Goal: Task Accomplishment & Management: Complete application form

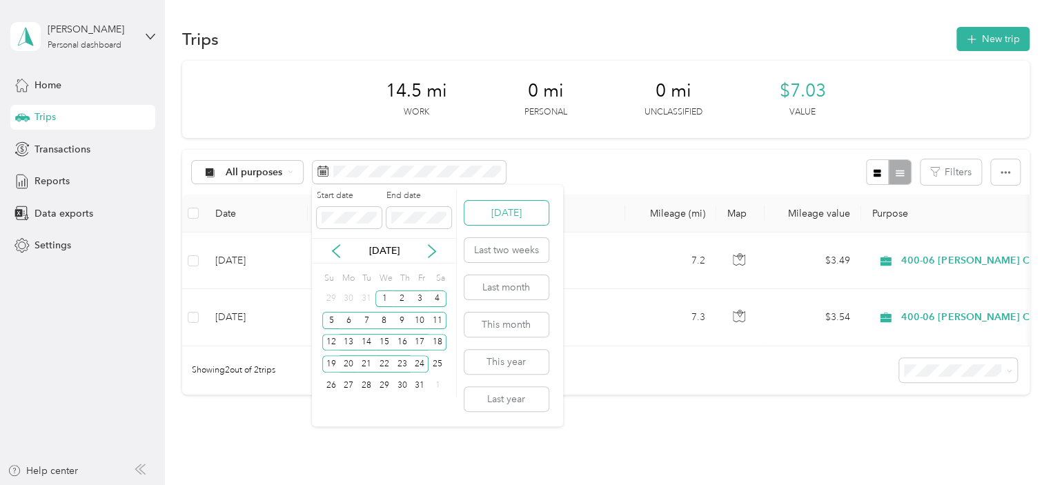
click at [504, 221] on button "[DATE]" at bounding box center [506, 213] width 84 height 24
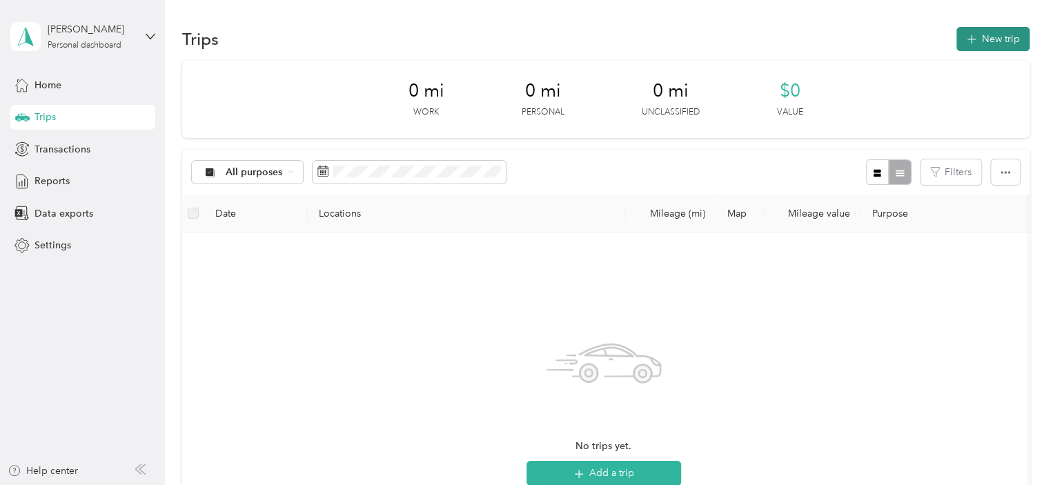
click at [974, 32] on button "New trip" at bounding box center [992, 39] width 73 height 24
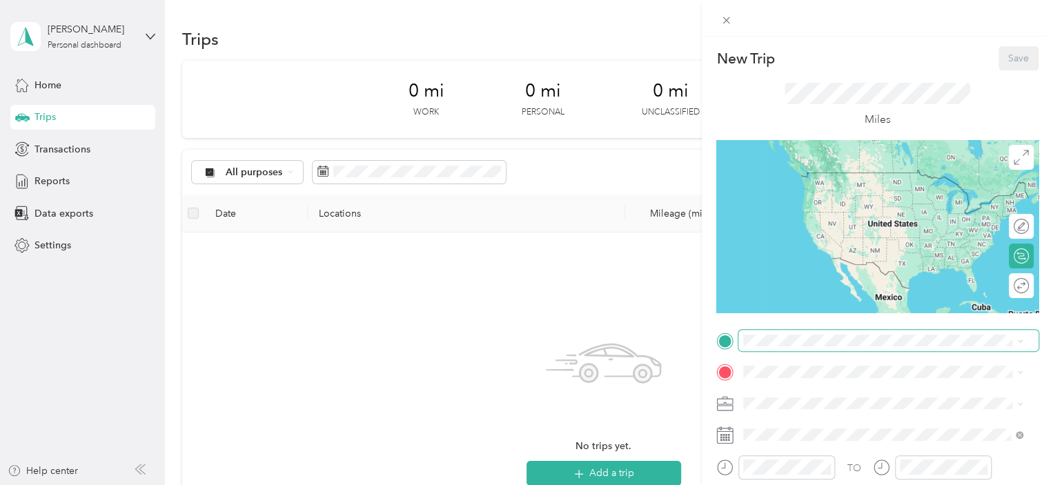
click at [791, 348] on span at bounding box center [888, 341] width 300 height 22
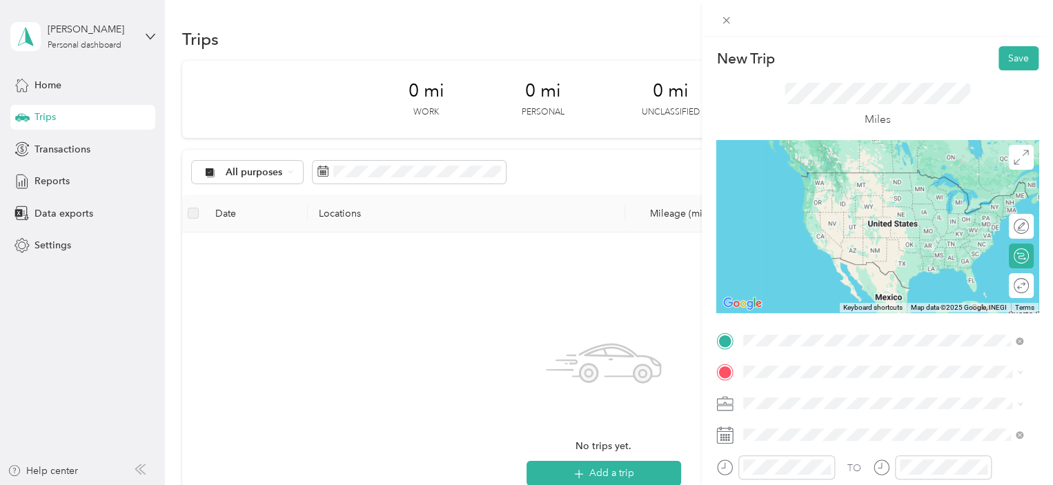
click at [817, 184] on strong "Administration / [GEOGRAPHIC_DATA] Office" at bounding box center [917, 183] width 201 height 24
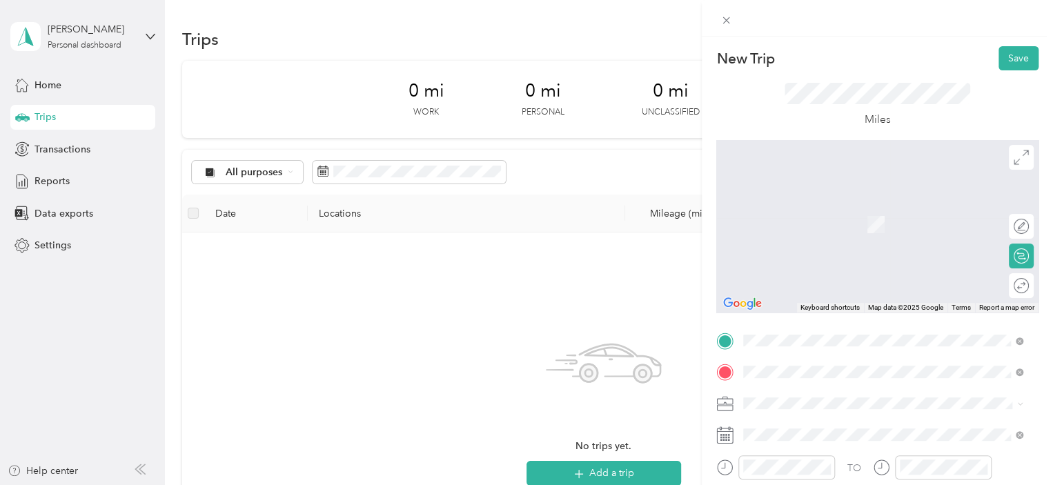
click at [808, 219] on span "[STREET_ADDRESS][US_STATE][US_STATE][US_STATE]" at bounding box center [888, 225] width 239 height 12
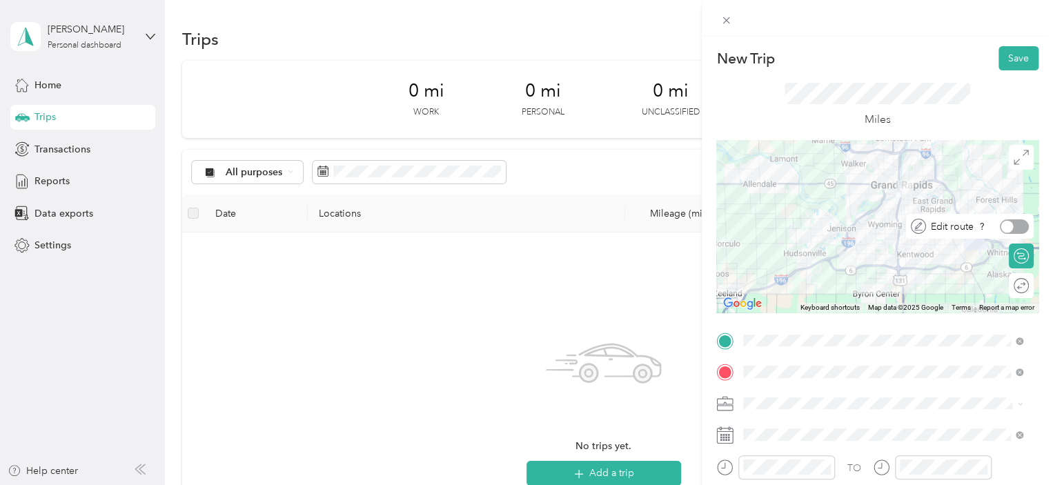
click at [1001, 226] on div at bounding box center [1007, 226] width 12 height 12
click at [1013, 154] on icon at bounding box center [1020, 157] width 15 height 15
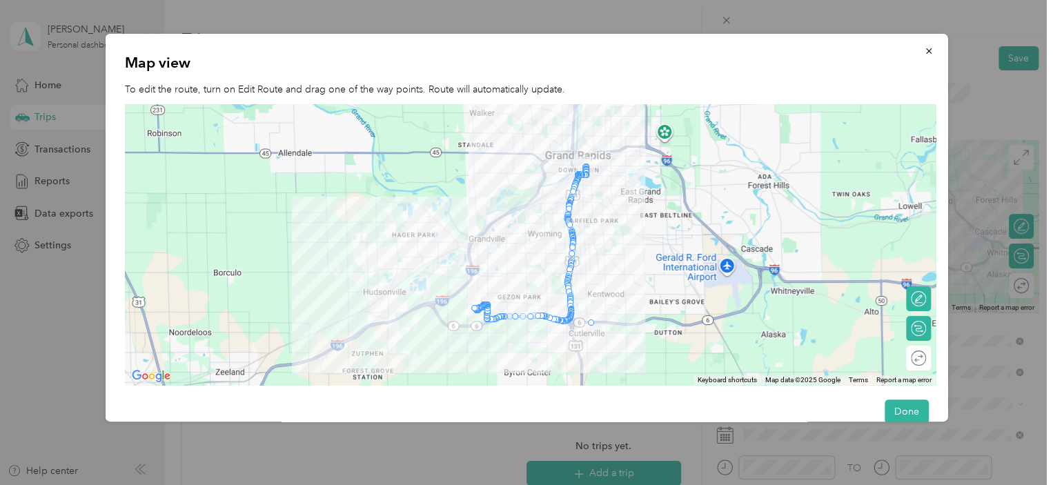
drag, startPoint x: 586, startPoint y: 175, endPoint x: 595, endPoint y: 328, distance: 152.7
click at [890, 406] on button "Done" at bounding box center [906, 411] width 44 height 24
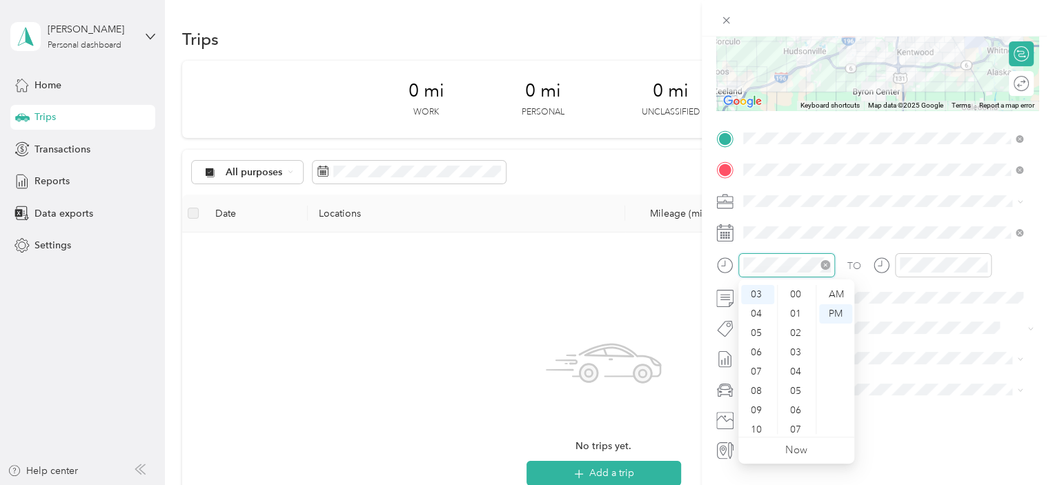
scroll to position [1010, 0]
click at [701, 271] on form "New Trip Save This trip cannot be edited because it is either under review, app…" at bounding box center [876, 152] width 351 height 617
click at [759, 385] on div "09" at bounding box center [757, 385] width 33 height 19
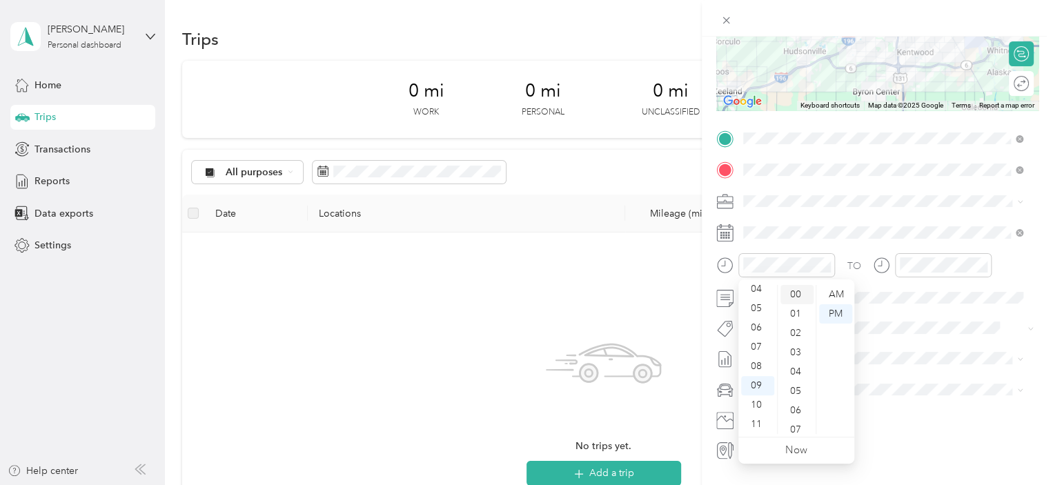
click at [799, 297] on div "00" at bounding box center [796, 294] width 33 height 19
click at [833, 296] on div "AM" at bounding box center [835, 294] width 33 height 19
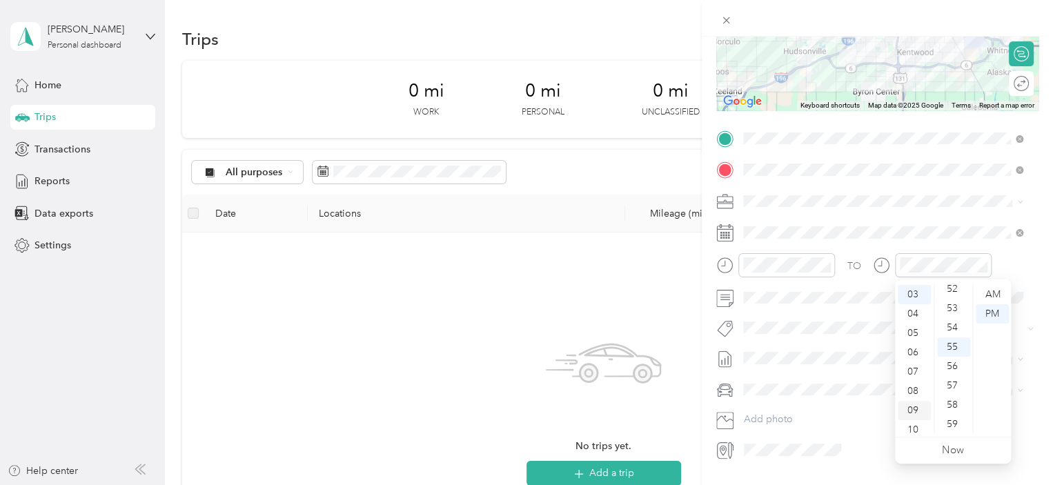
click at [916, 408] on div "09" at bounding box center [913, 410] width 33 height 19
click at [943, 350] on div "30" at bounding box center [953, 350] width 33 height 19
click at [995, 289] on div "AM" at bounding box center [991, 294] width 33 height 19
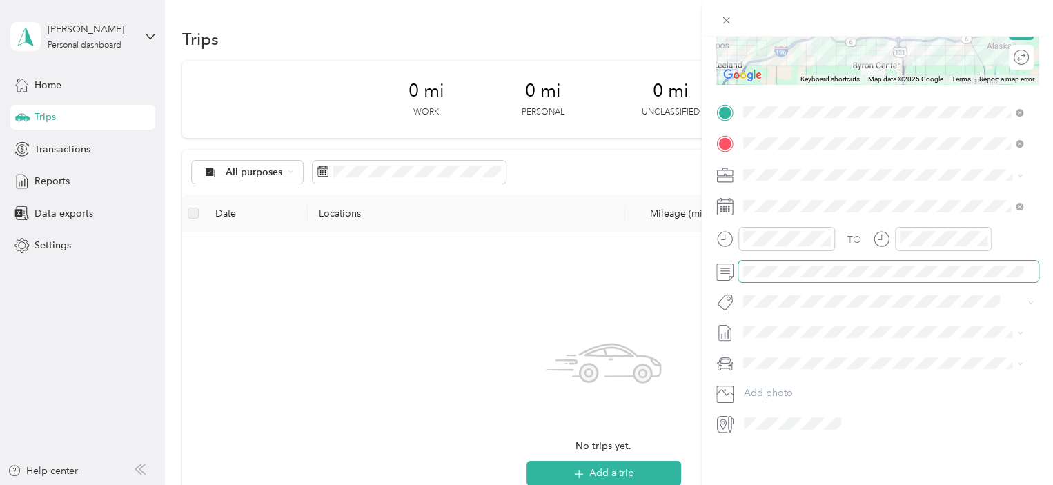
scroll to position [0, 0]
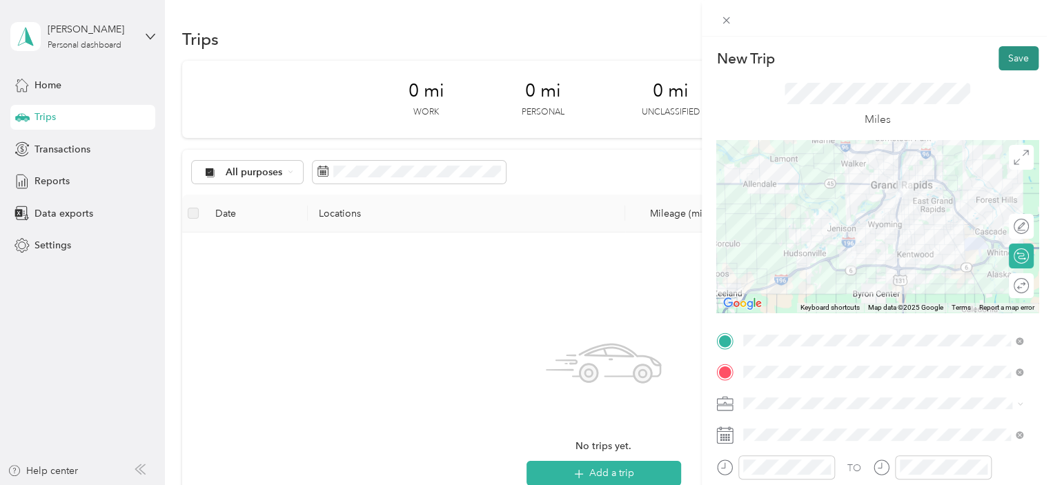
click at [1007, 61] on button "Save" at bounding box center [1018, 58] width 40 height 24
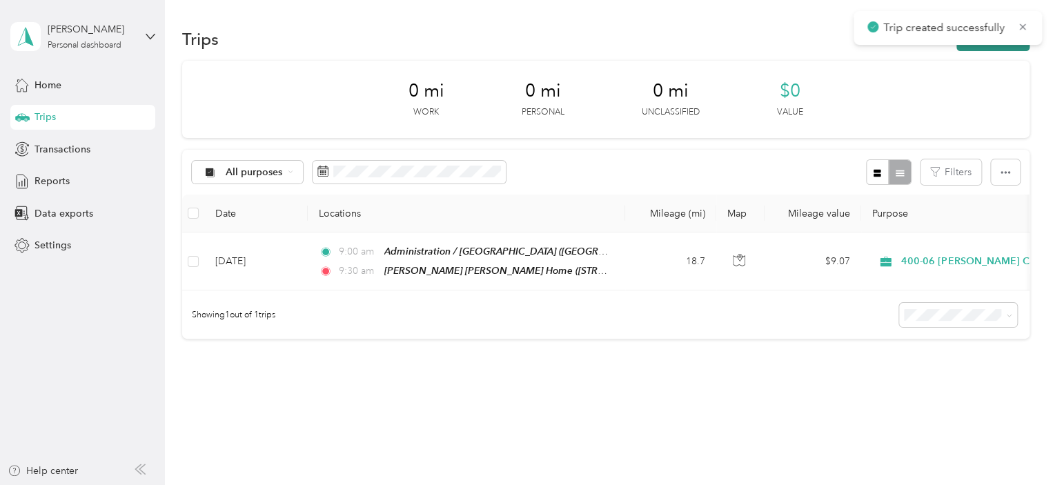
click at [974, 50] on button "New trip" at bounding box center [992, 39] width 73 height 24
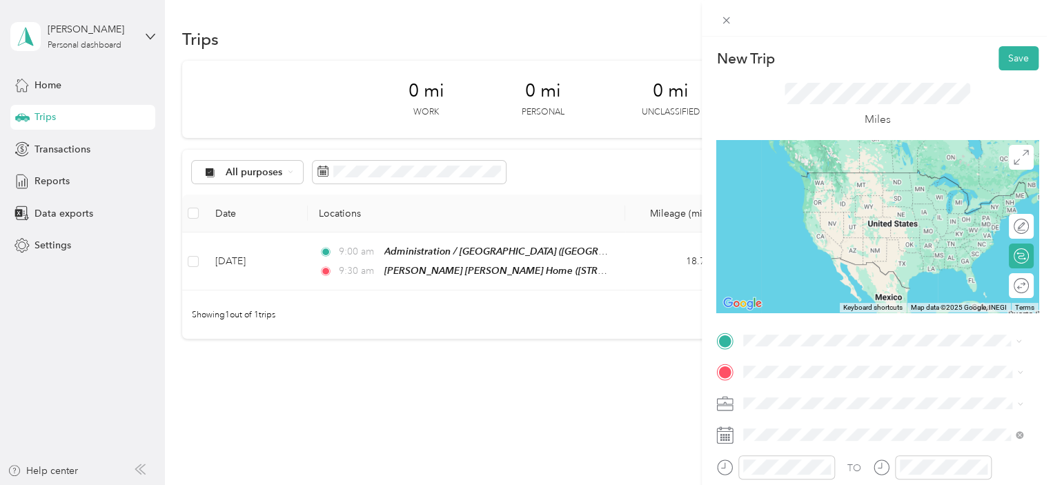
click at [818, 200] on div "[PERSON_NAME] [PERSON_NAME] Home [STREET_ADDRESS][US_STATE][US_STATE][US_STATE]" at bounding box center [888, 185] width 239 height 29
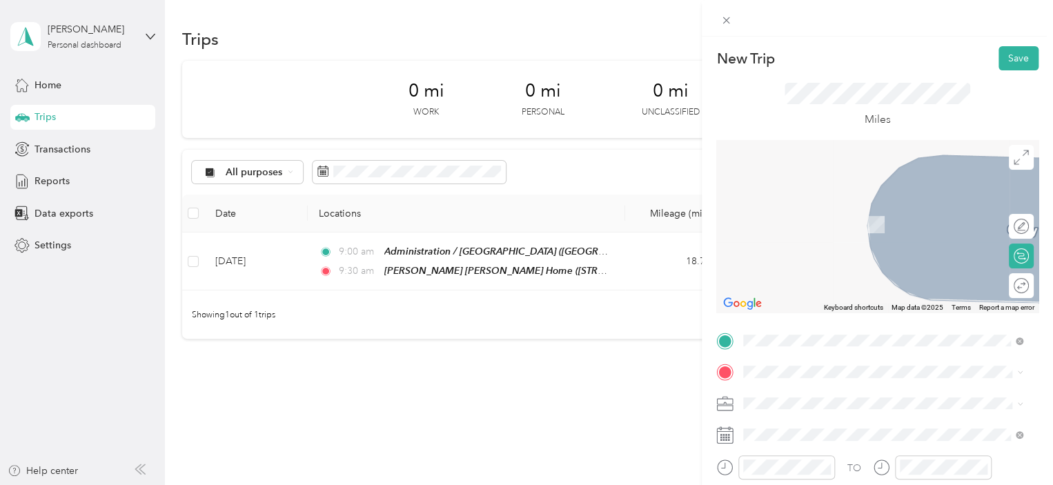
click at [819, 228] on span "[STREET_ADDRESS][US_STATE]" at bounding box center [838, 223] width 138 height 12
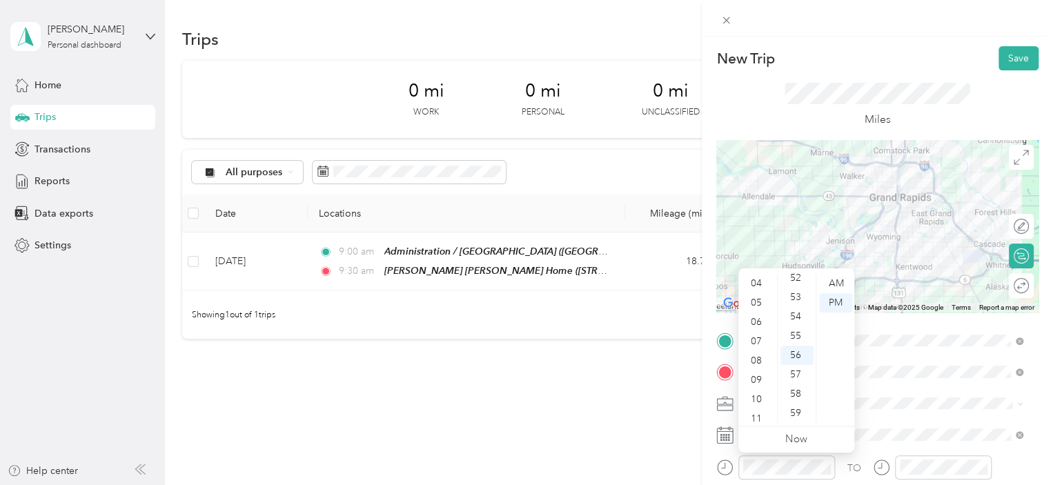
scroll to position [83, 0]
click at [758, 365] on div "09" at bounding box center [757, 374] width 33 height 19
click at [795, 306] on div "30" at bounding box center [796, 306] width 33 height 19
click at [828, 288] on div "AM" at bounding box center [835, 283] width 33 height 19
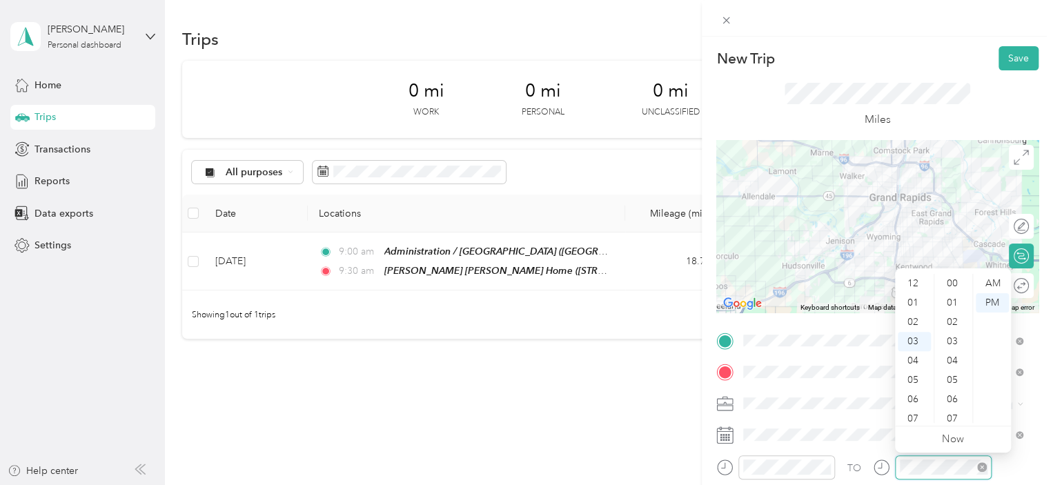
scroll to position [1010, 0]
click at [915, 419] on div "10" at bounding box center [913, 418] width 33 height 19
click at [958, 281] on div "00" at bounding box center [953, 283] width 33 height 19
click at [988, 279] on div "AM" at bounding box center [991, 283] width 33 height 19
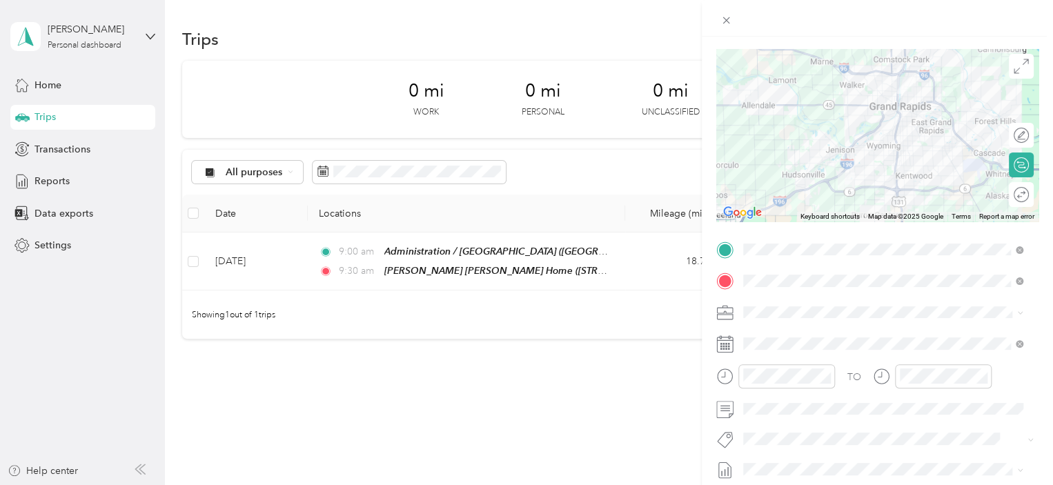
scroll to position [106, 0]
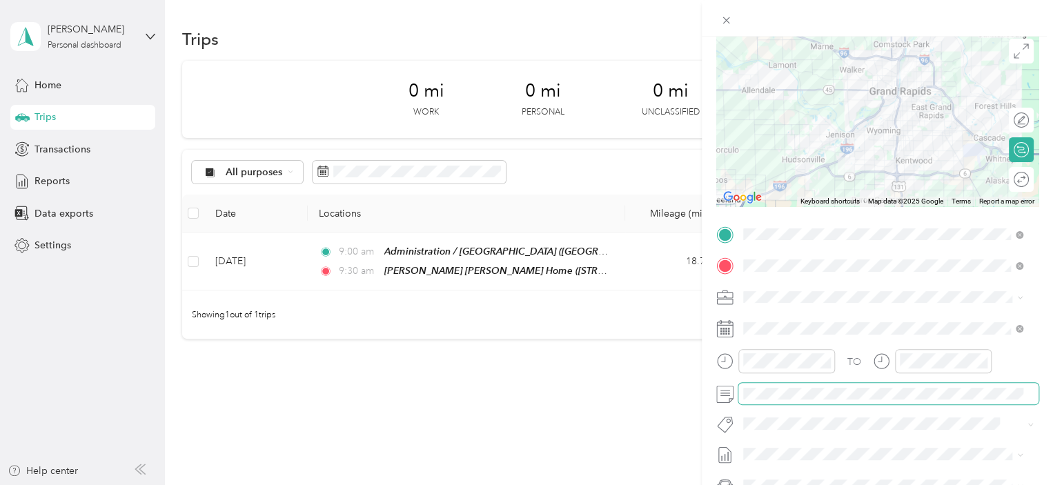
click at [795, 399] on span at bounding box center [888, 394] width 300 height 22
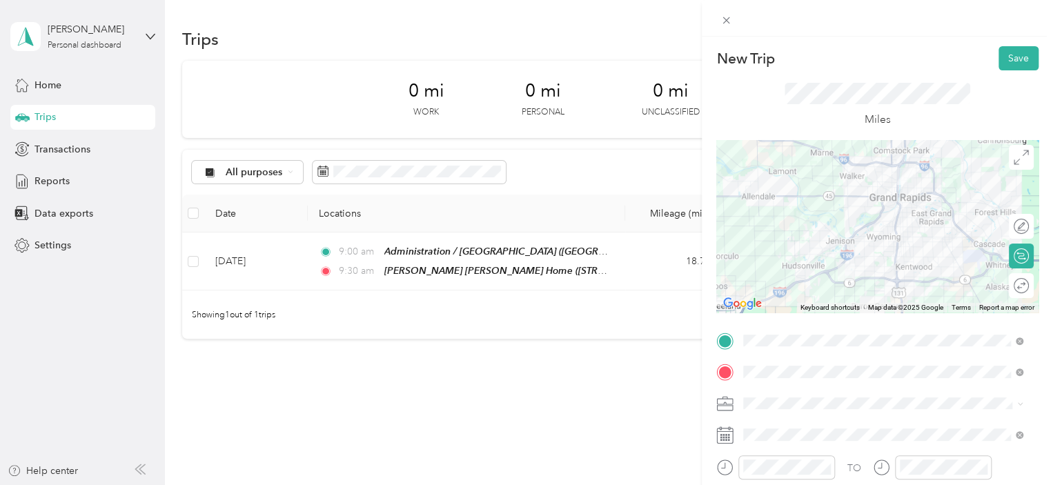
scroll to position [0, 0]
click at [1009, 228] on div at bounding box center [1013, 226] width 29 height 14
click at [999, 226] on div at bounding box center [1013, 226] width 29 height 14
click at [1001, 226] on div at bounding box center [1007, 226] width 12 height 12
click at [1013, 155] on icon at bounding box center [1020, 157] width 15 height 15
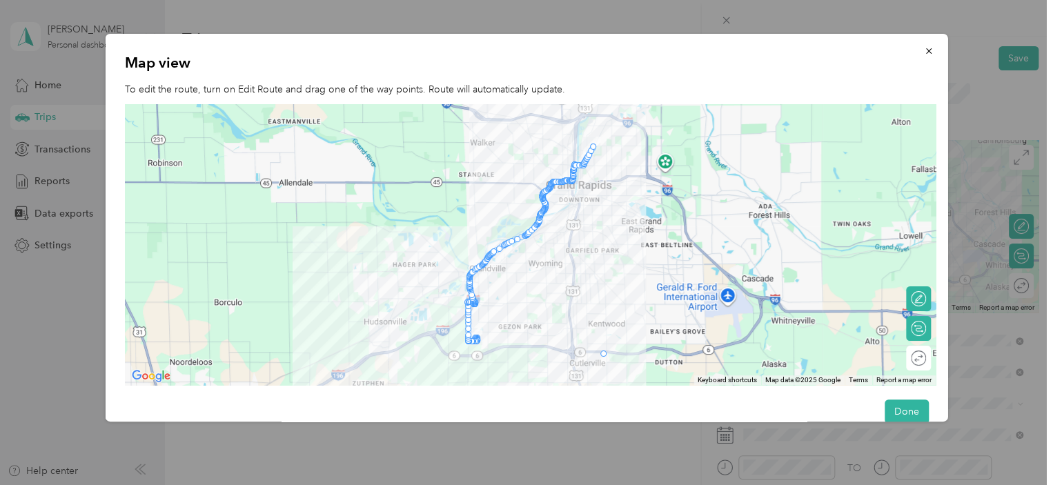
drag, startPoint x: 593, startPoint y: 146, endPoint x: 604, endPoint y: 354, distance: 208.6
drag, startPoint x: 601, startPoint y: 352, endPoint x: 596, endPoint y: 148, distance: 204.2
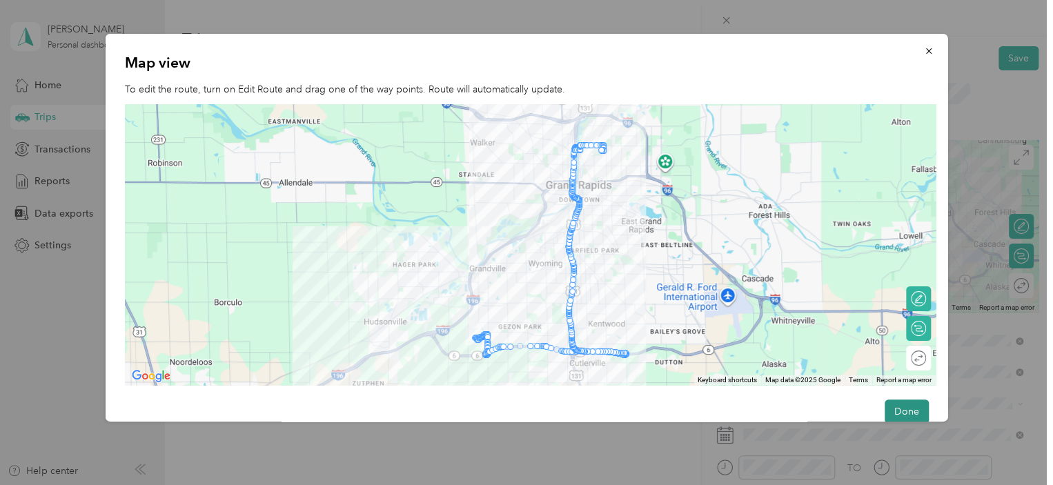
click at [886, 403] on button "Done" at bounding box center [906, 411] width 44 height 24
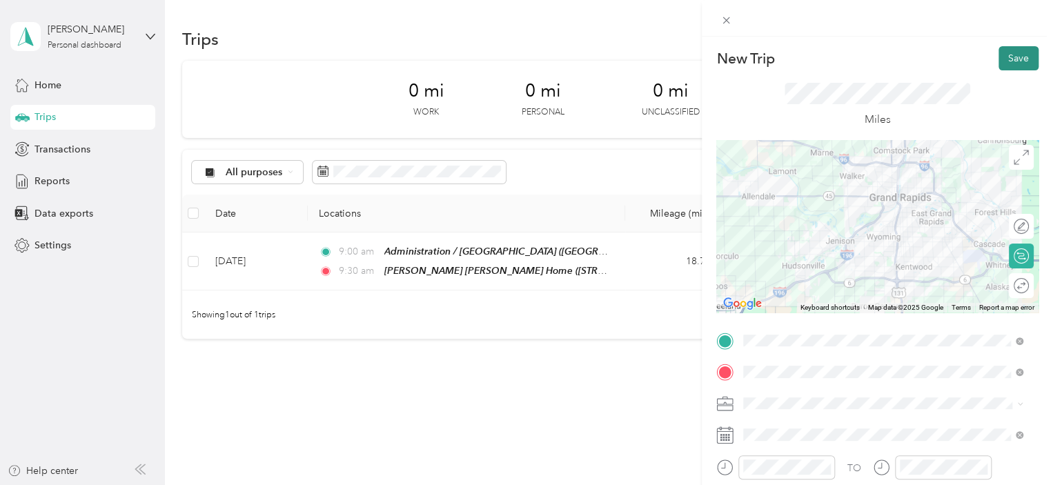
click at [1005, 54] on button "Save" at bounding box center [1018, 58] width 40 height 24
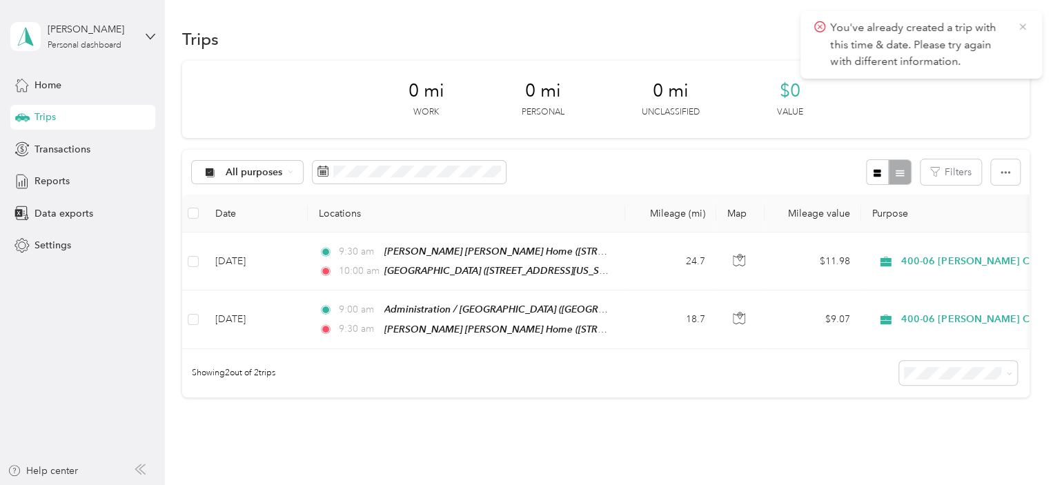
click at [1017, 21] on icon at bounding box center [1022, 27] width 11 height 12
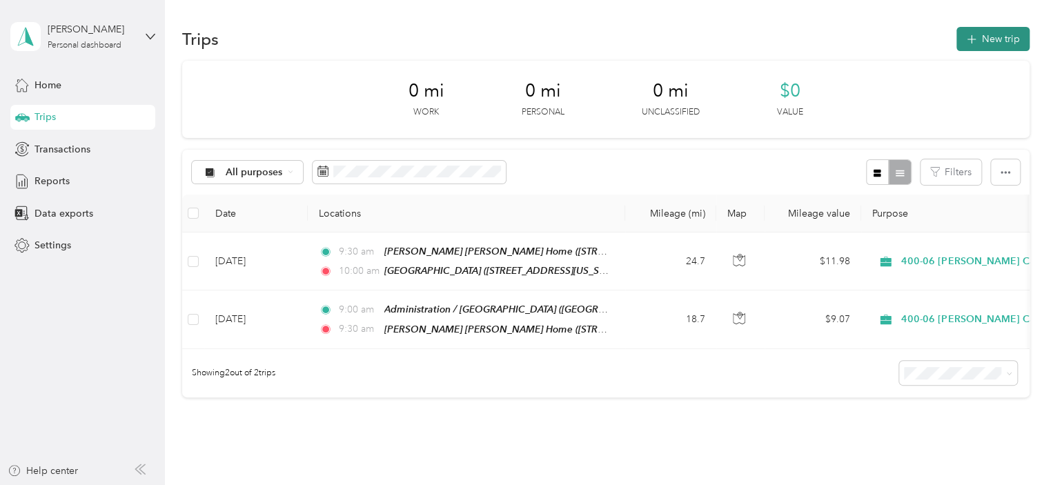
click at [992, 38] on button "New trip" at bounding box center [992, 39] width 73 height 24
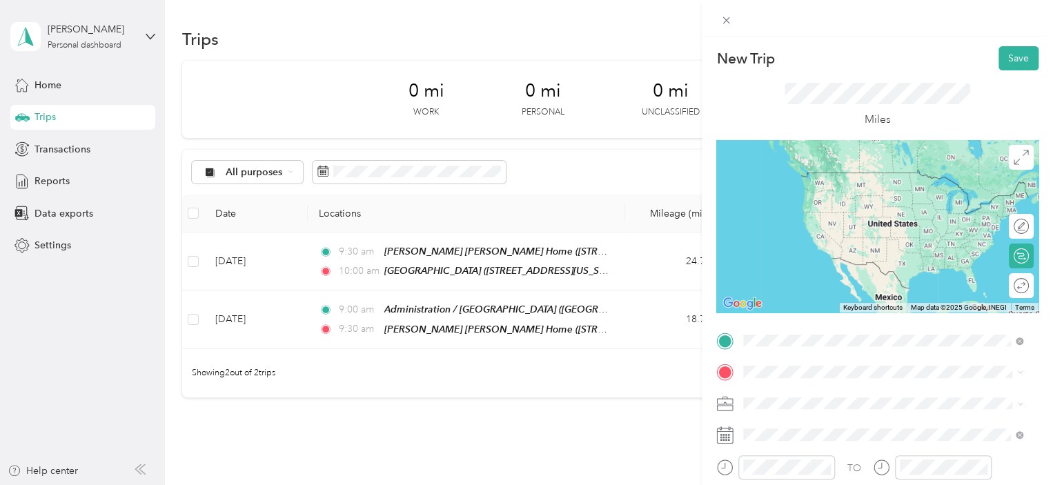
click at [846, 197] on span "[STREET_ADDRESS][US_STATE]" at bounding box center [838, 193] width 138 height 12
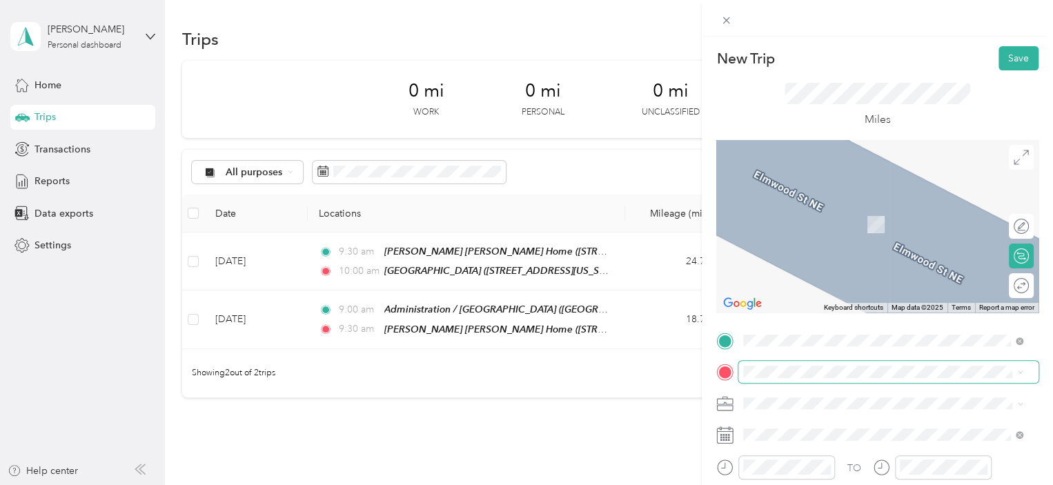
click at [808, 378] on span at bounding box center [888, 372] width 300 height 22
click at [852, 228] on div "TEAM Administration / [GEOGRAPHIC_DATA], [US_STATE], [GEOGRAPHIC_DATA]" at bounding box center [893, 231] width 249 height 56
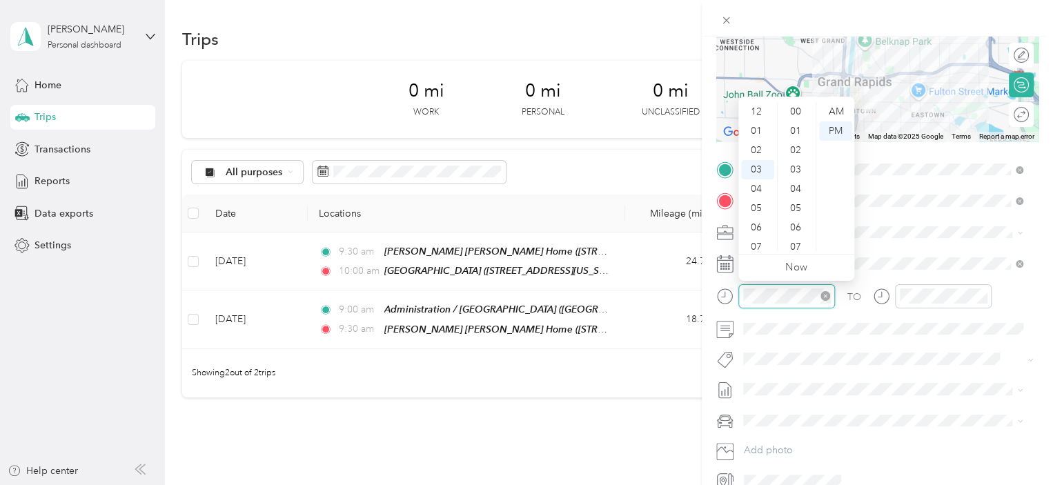
scroll to position [1010, 0]
click at [760, 244] on div "10" at bounding box center [757, 246] width 33 height 19
click at [801, 113] on div "00" at bounding box center [796, 111] width 33 height 19
click at [830, 108] on div "AM" at bounding box center [835, 111] width 33 height 19
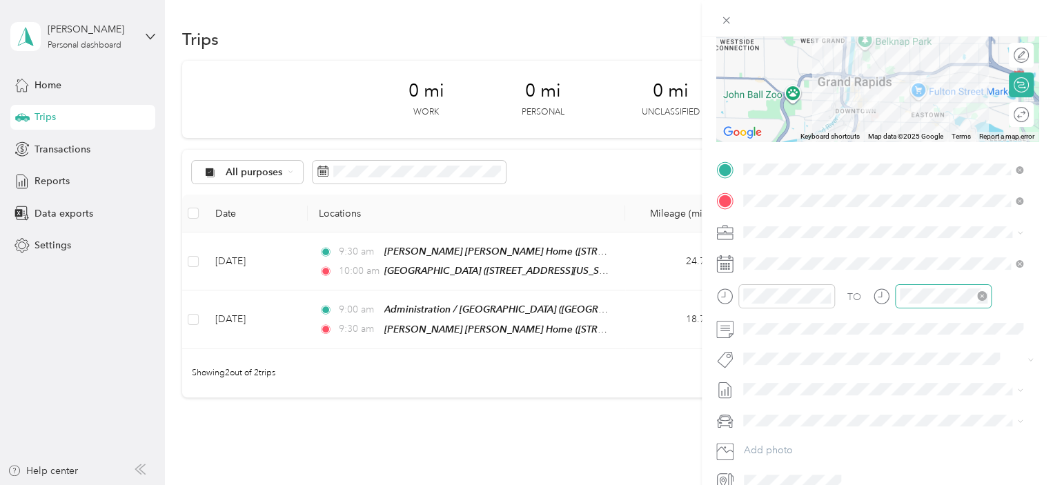
click at [943, 303] on div at bounding box center [943, 296] width 97 height 24
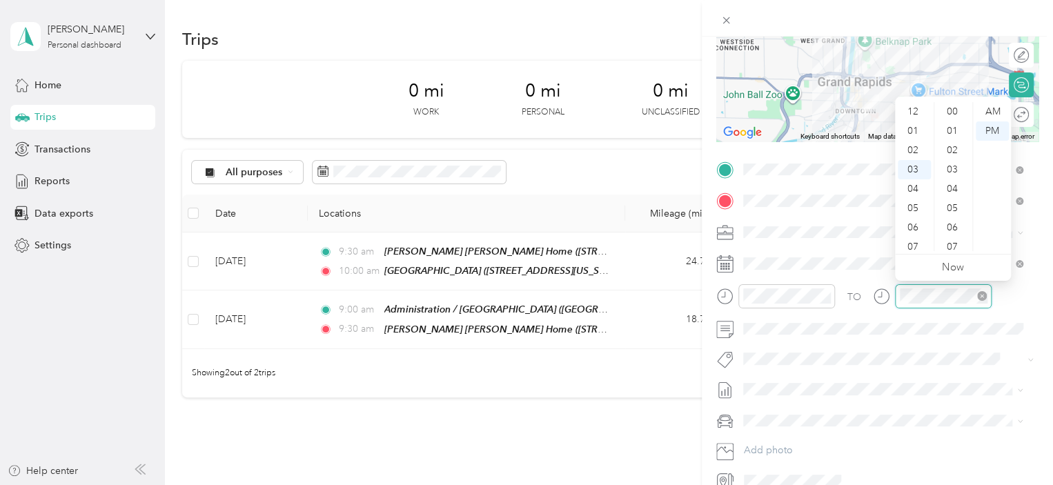
scroll to position [1010, 0]
click at [913, 247] on div "10" at bounding box center [913, 246] width 33 height 19
click at [958, 246] on div "07" at bounding box center [953, 246] width 33 height 19
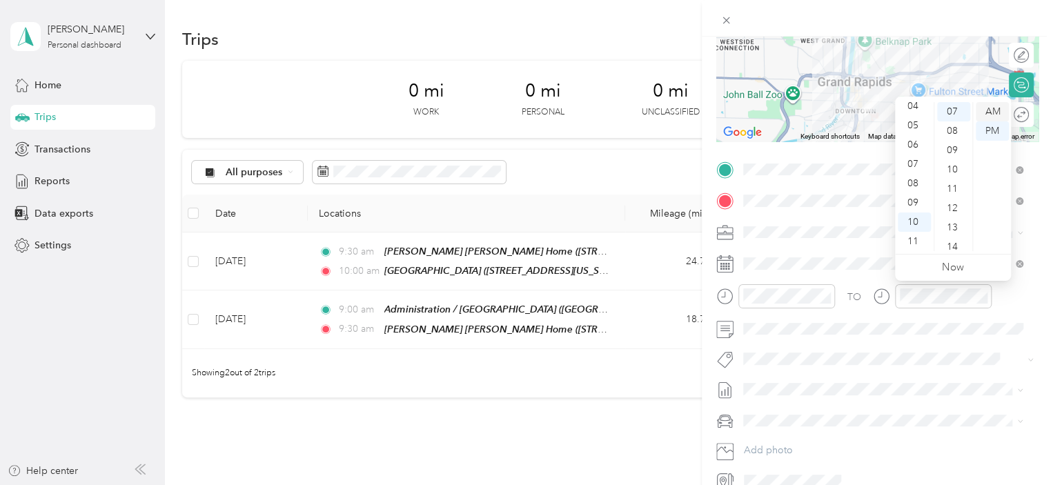
click at [993, 107] on div "AM" at bounding box center [991, 111] width 33 height 19
click at [840, 335] on span at bounding box center [888, 329] width 300 height 22
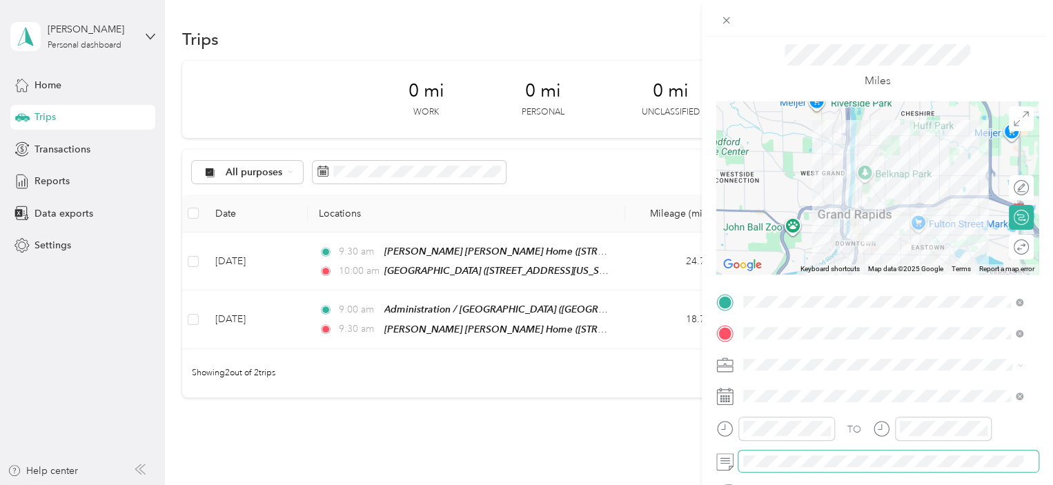
scroll to position [0, 0]
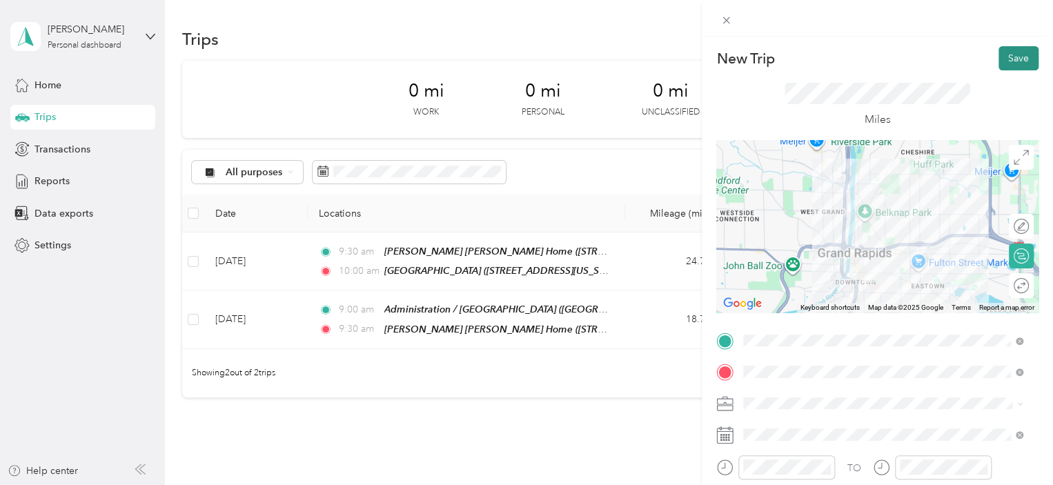
click at [1016, 68] on button "Save" at bounding box center [1018, 58] width 40 height 24
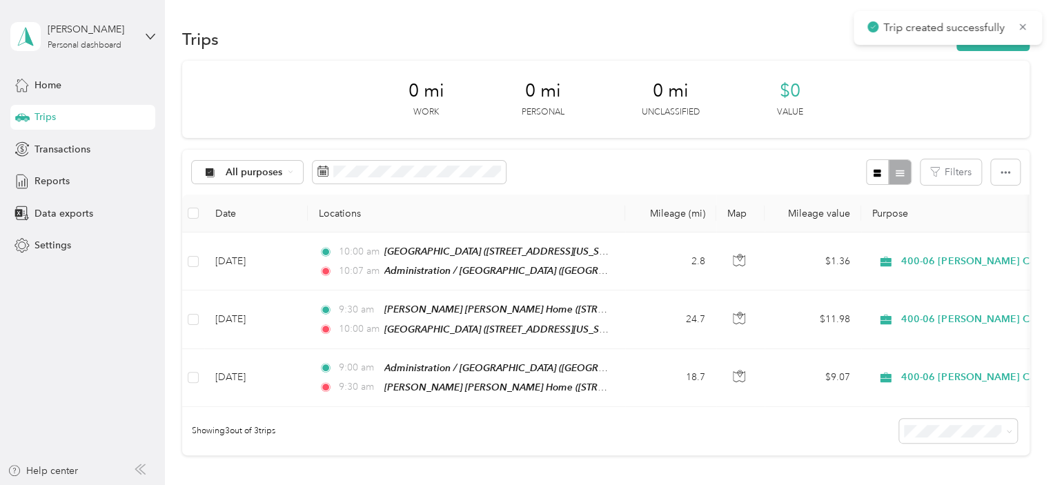
click at [428, 45] on div "Trips New trip" at bounding box center [605, 38] width 847 height 29
